Goal: Information Seeking & Learning: Find specific fact

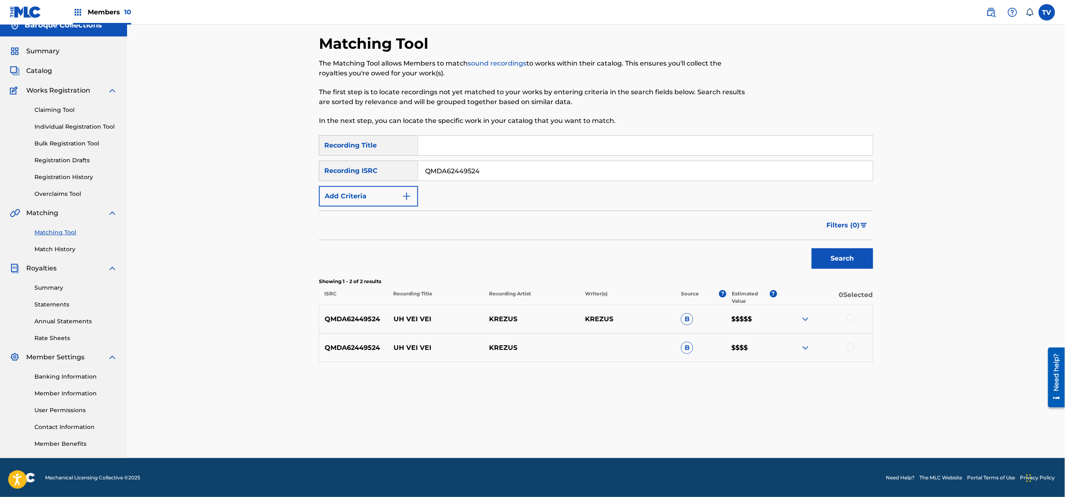
click at [331, 169] on div "SearchWithCriteria7bc7c756-d616-41cb-a169-b4891861e6ca Recording ISRC QMDA62449…" at bounding box center [596, 171] width 554 height 20
click at [811, 248] on button "Search" at bounding box center [841, 258] width 61 height 20
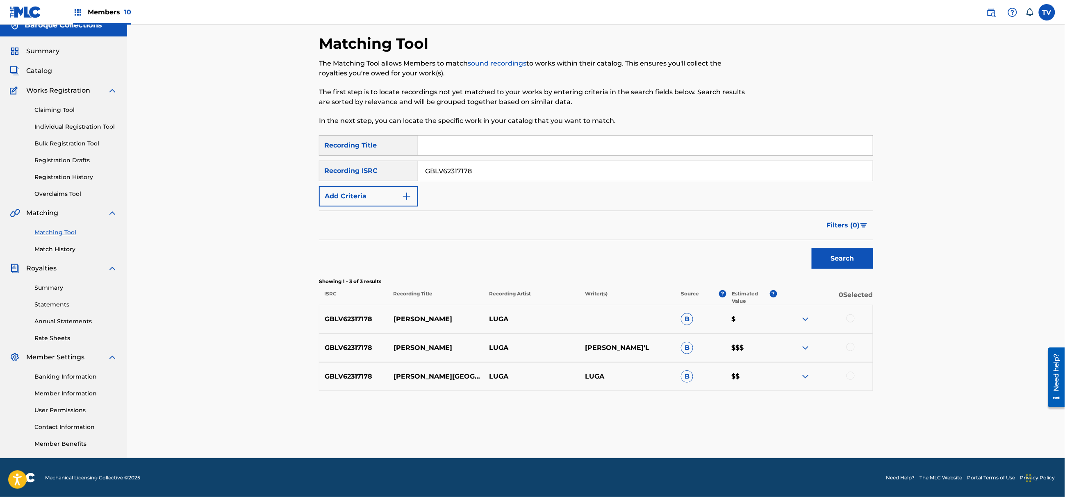
click at [322, 172] on div "SearchWithCriteria7bc7c756-d616-41cb-a169-b4891861e6ca Recording ISRC GBLV62317…" at bounding box center [596, 171] width 554 height 20
paste input "US3DF2400425"
click at [811, 248] on button "Search" at bounding box center [841, 258] width 61 height 20
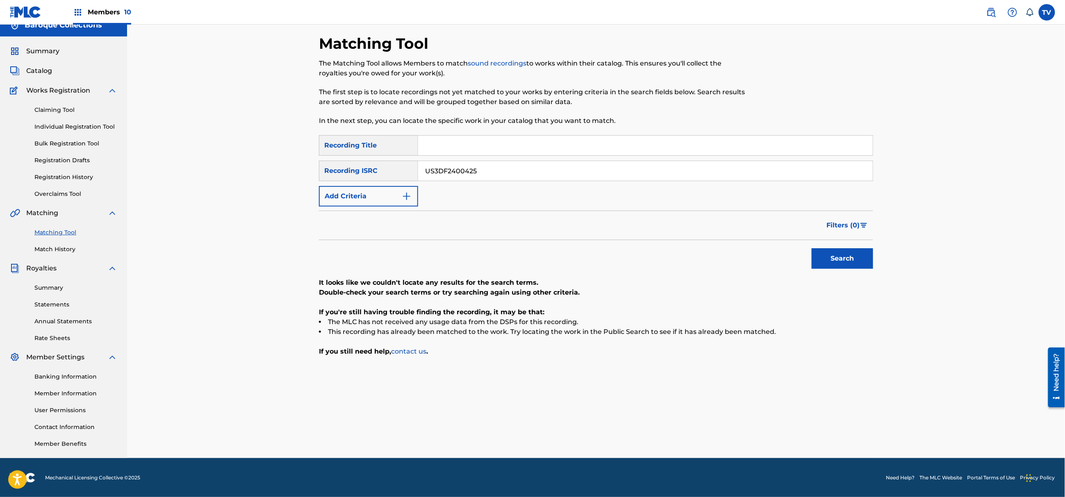
click at [483, 142] on input "Search Form" at bounding box center [645, 146] width 454 height 20
click at [618, 168] on input "US3DF2400425" at bounding box center [645, 171] width 454 height 20
click at [312, 161] on div "Matching Tool The Matching Tool allows Members to match sound recordings to wor…" at bounding box center [596, 246] width 574 height 424
paste input "GBLV62317202"
click at [811, 248] on button "Search" at bounding box center [841, 258] width 61 height 20
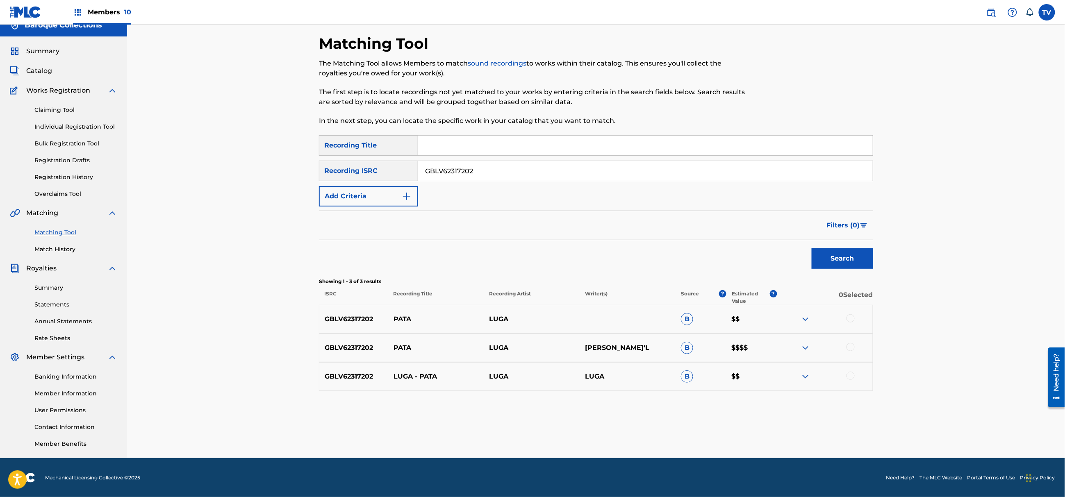
drag, startPoint x: 496, startPoint y: 173, endPoint x: 307, endPoint y: 176, distance: 188.5
click at [307, 176] on div "Matching Tool The Matching Tool allows Members to match sound recordings to wor…" at bounding box center [595, 236] width 937 height 444
paste input "QMANG2256184"
click at [811, 248] on button "Search" at bounding box center [841, 258] width 61 height 20
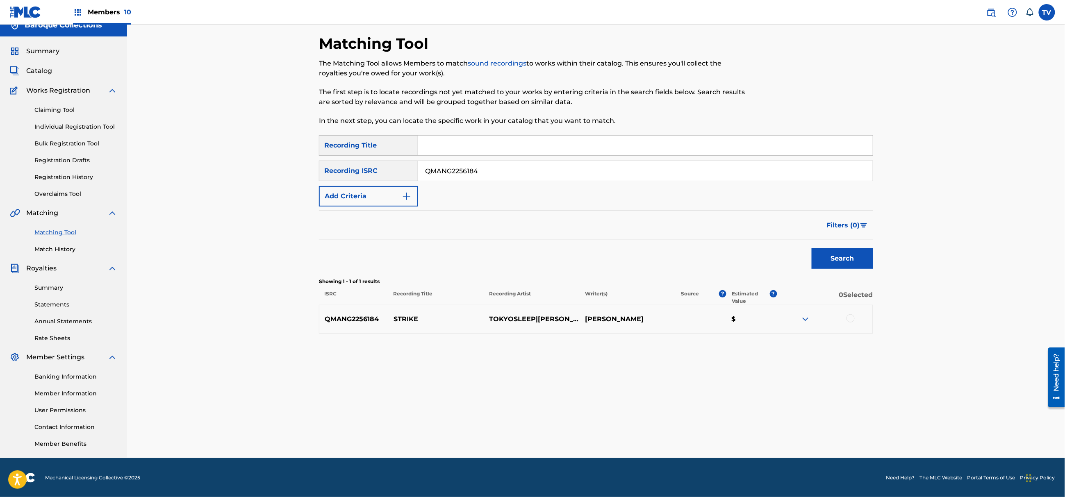
drag, startPoint x: 498, startPoint y: 175, endPoint x: 387, endPoint y: 174, distance: 111.5
click at [387, 174] on div "SearchWithCriteria7bc7c756-d616-41cb-a169-b4891861e6ca Recording ISRC QMANG2256…" at bounding box center [596, 171] width 554 height 20
paste input "UKZGC2309127"
click at [811, 248] on button "Search" at bounding box center [841, 258] width 61 height 20
drag, startPoint x: 485, startPoint y: 166, endPoint x: 256, endPoint y: 142, distance: 230.8
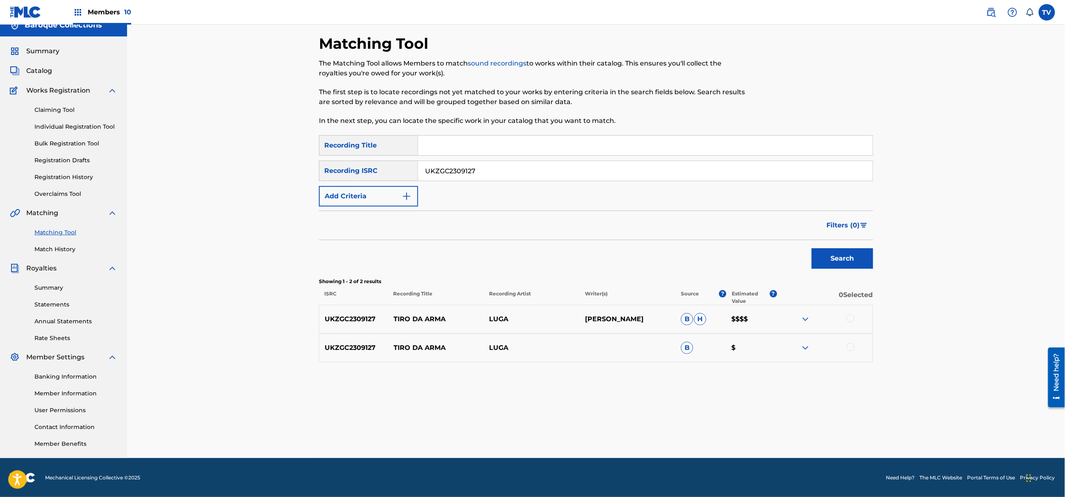
click at [256, 145] on div "Matching Tool The Matching Tool allows Members to match sound recordings to wor…" at bounding box center [595, 236] width 937 height 444
paste input "S3DF241478"
click at [811, 248] on button "Search" at bounding box center [841, 258] width 61 height 20
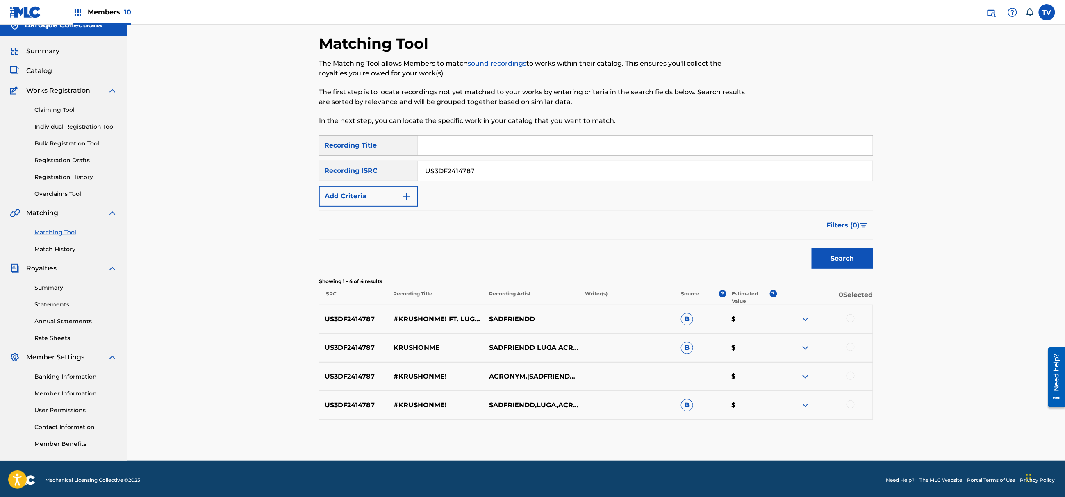
drag, startPoint x: 492, startPoint y: 174, endPoint x: 376, endPoint y: 179, distance: 116.1
click at [376, 179] on div "SearchWithCriteria7bc7c756-d616-41cb-a169-b4891861e6ca Recording ISRC US3DF2414…" at bounding box center [596, 171] width 554 height 20
paste input "QZNWZ214066"
type input "QZNWZ2140667"
click at [811, 248] on button "Search" at bounding box center [841, 258] width 61 height 20
